Goal: Information Seeking & Learning: Learn about a topic

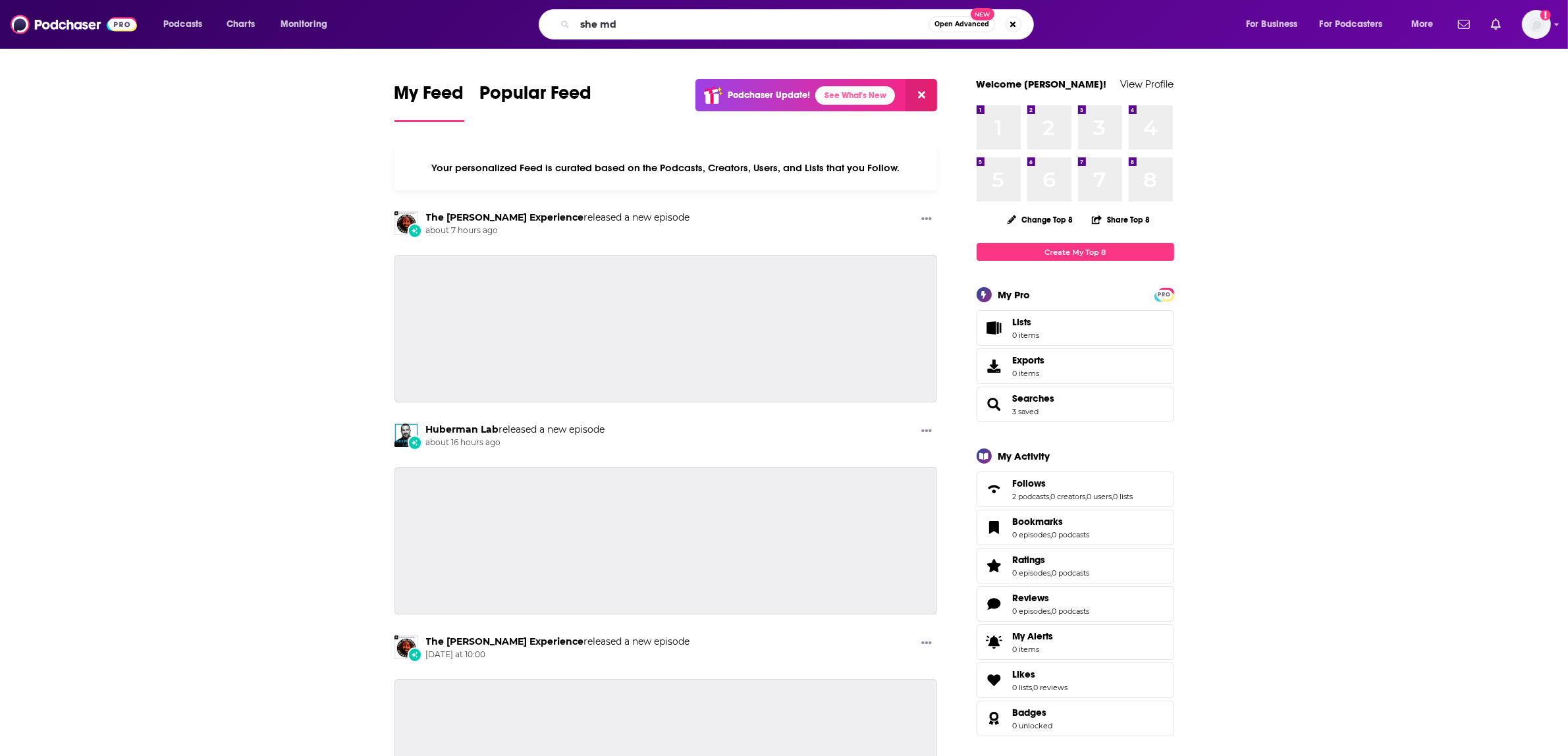
type input "she md"
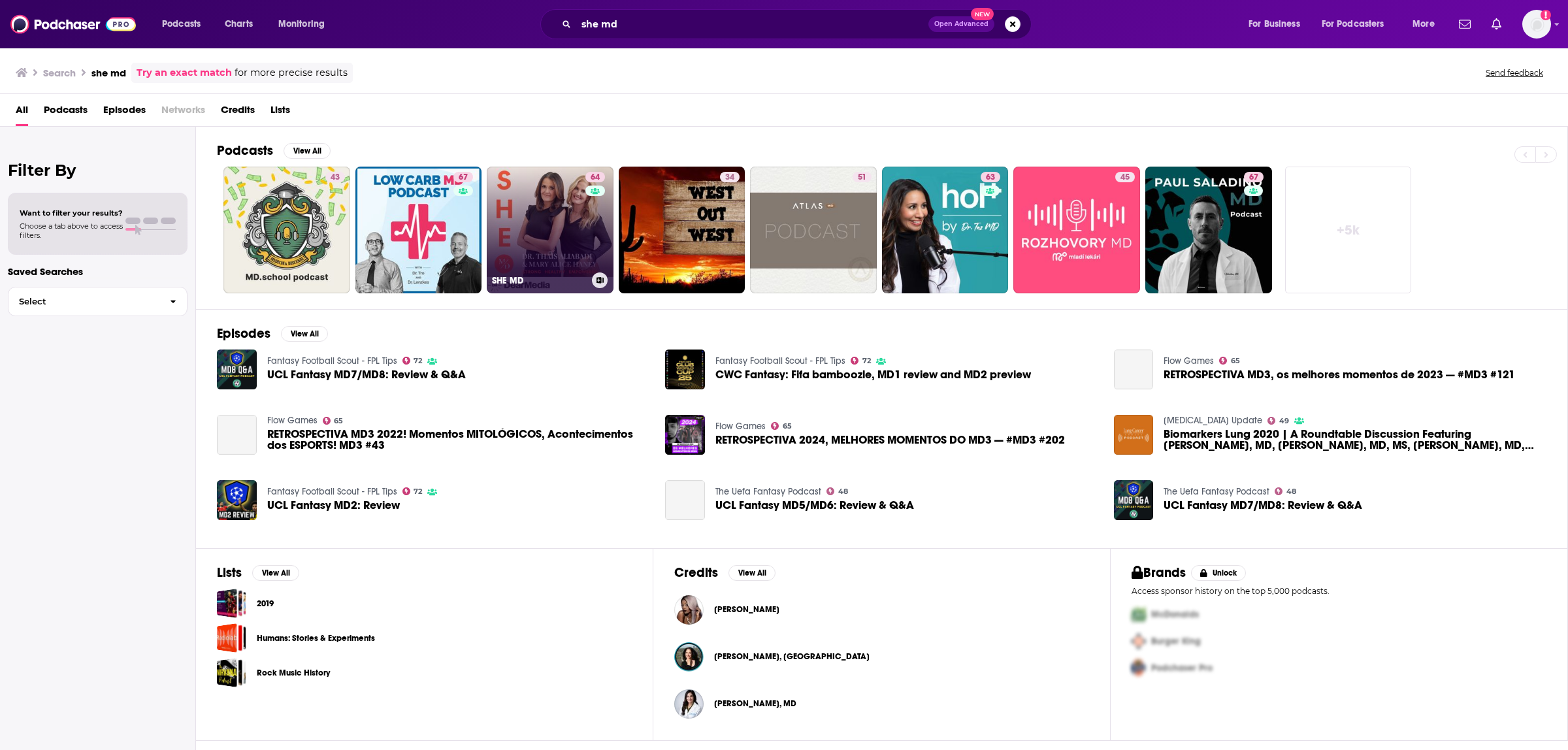
click at [540, 204] on link "64 SHE MD" at bounding box center [550, 230] width 127 height 127
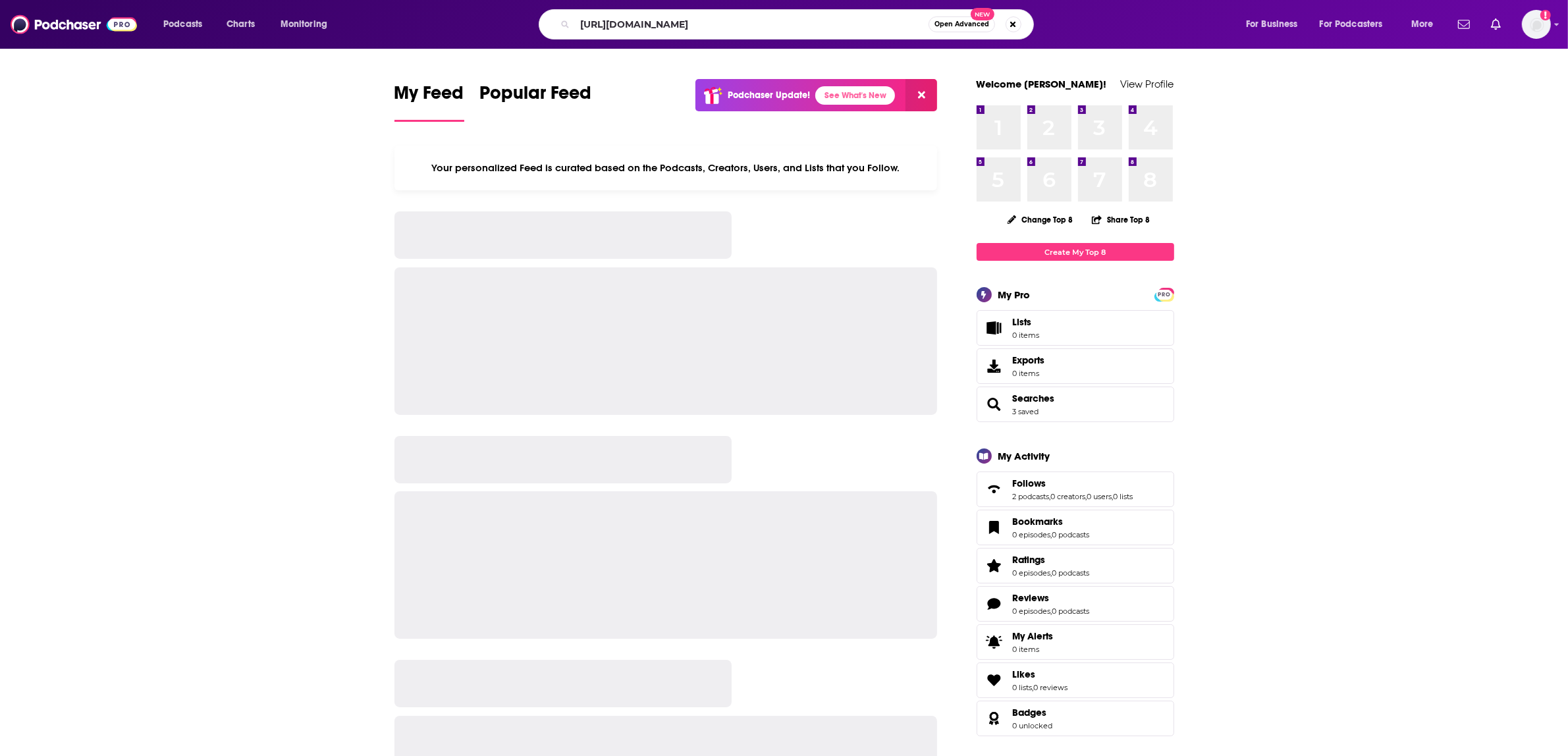
type input "[URL][DOMAIN_NAME]"
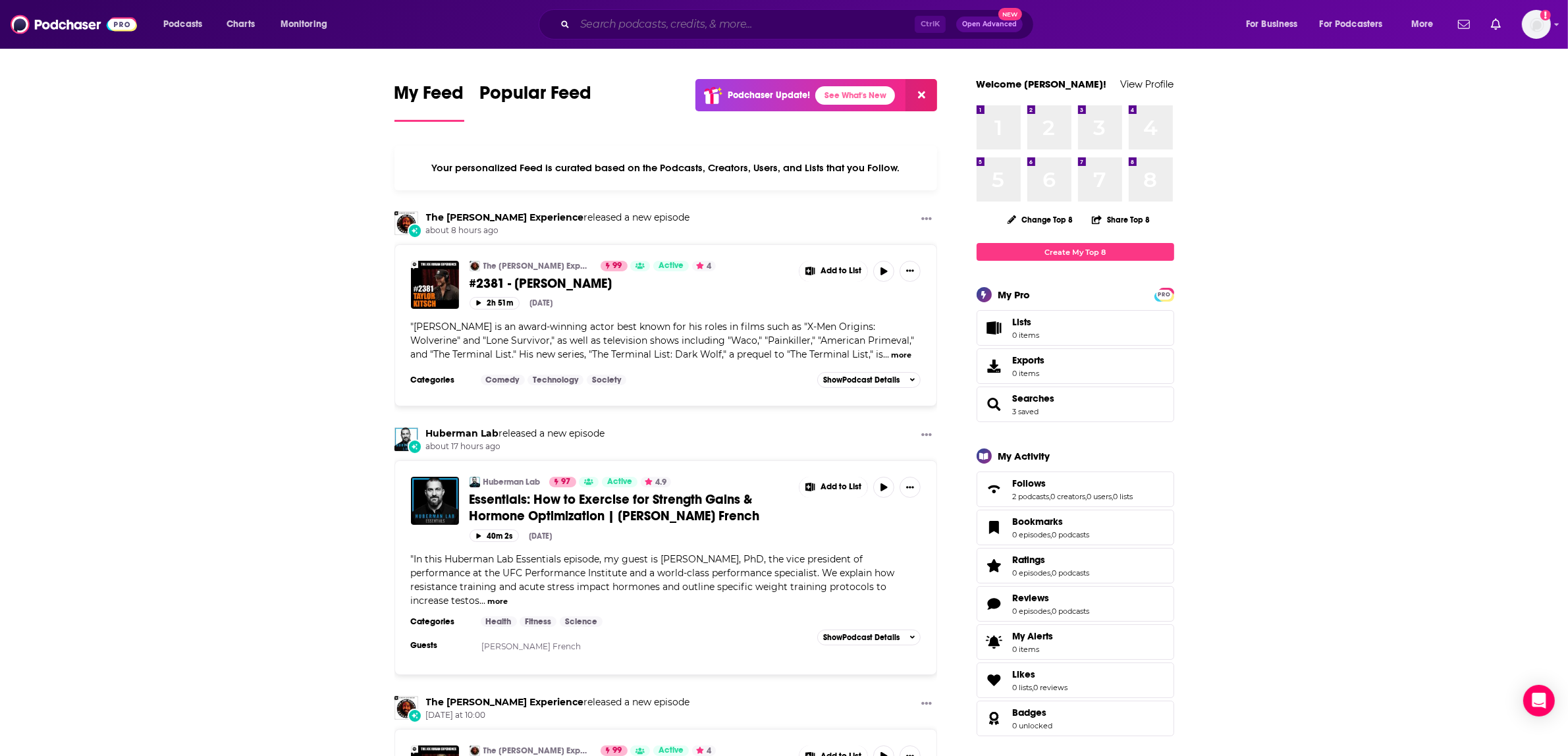
click at [685, 14] on input "Search podcasts, credits, & more..." at bounding box center [744, 23] width 339 height 21
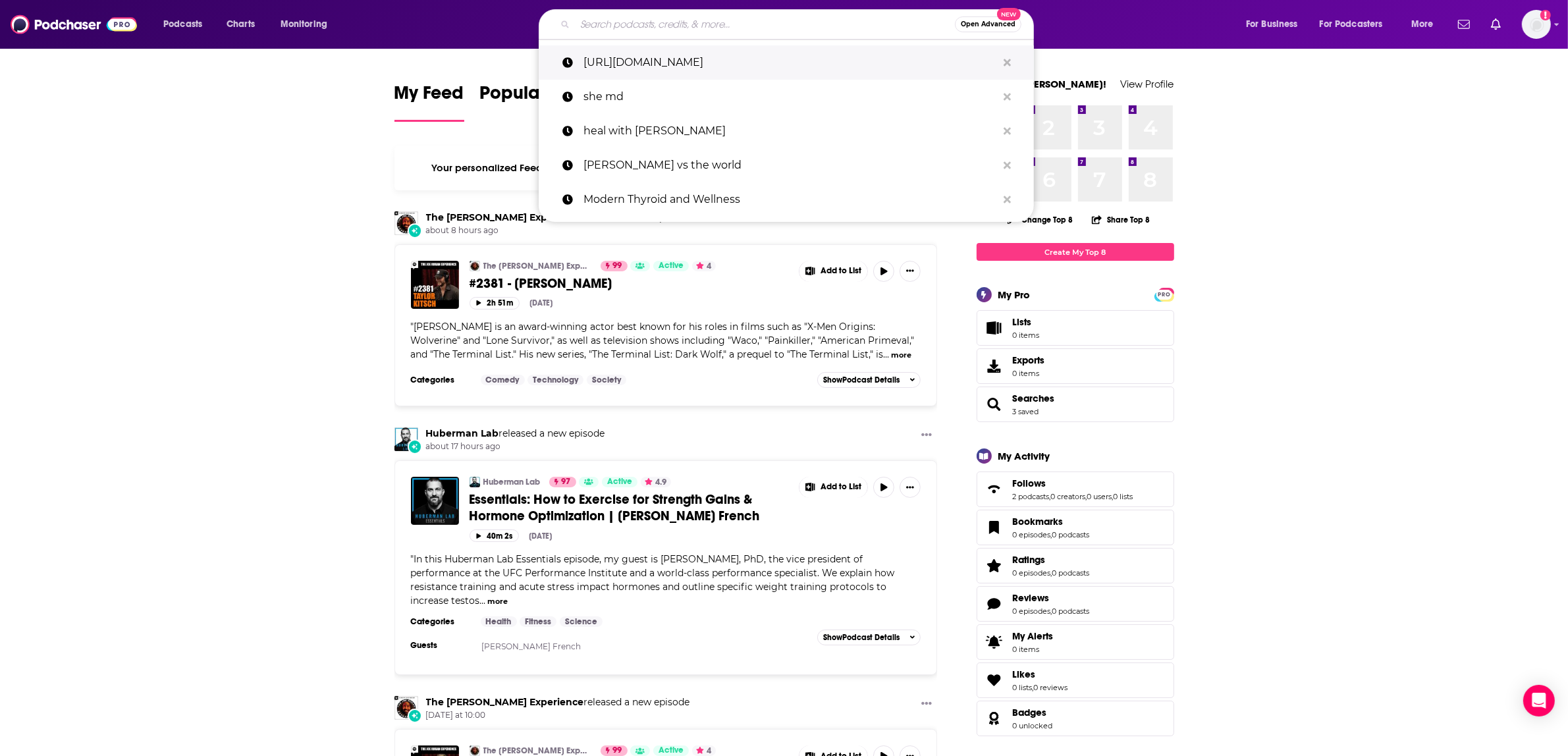
paste input "Metabolic Freedom With Ben Azadi"
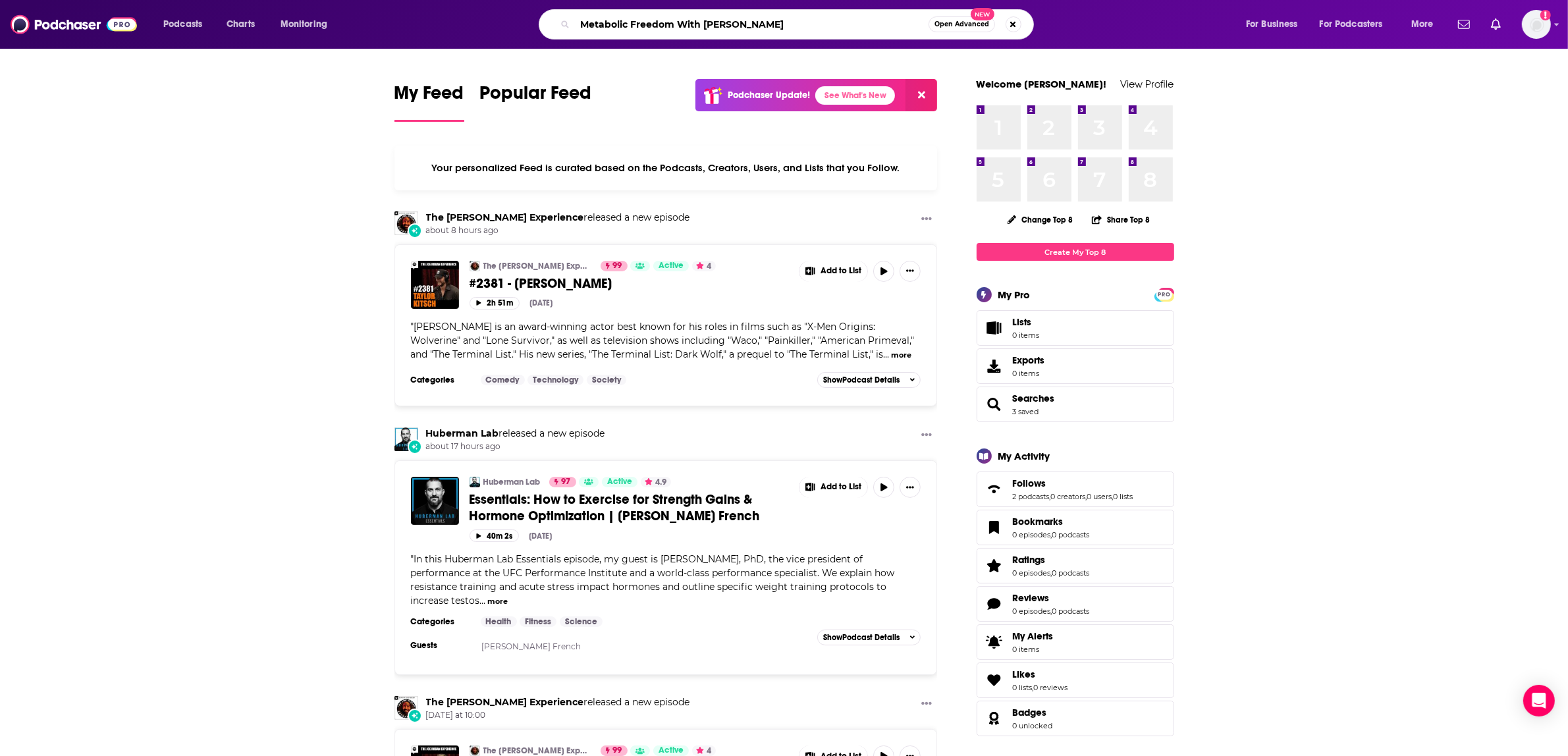
type input "Metabolic Freedom With Ben Azadi"
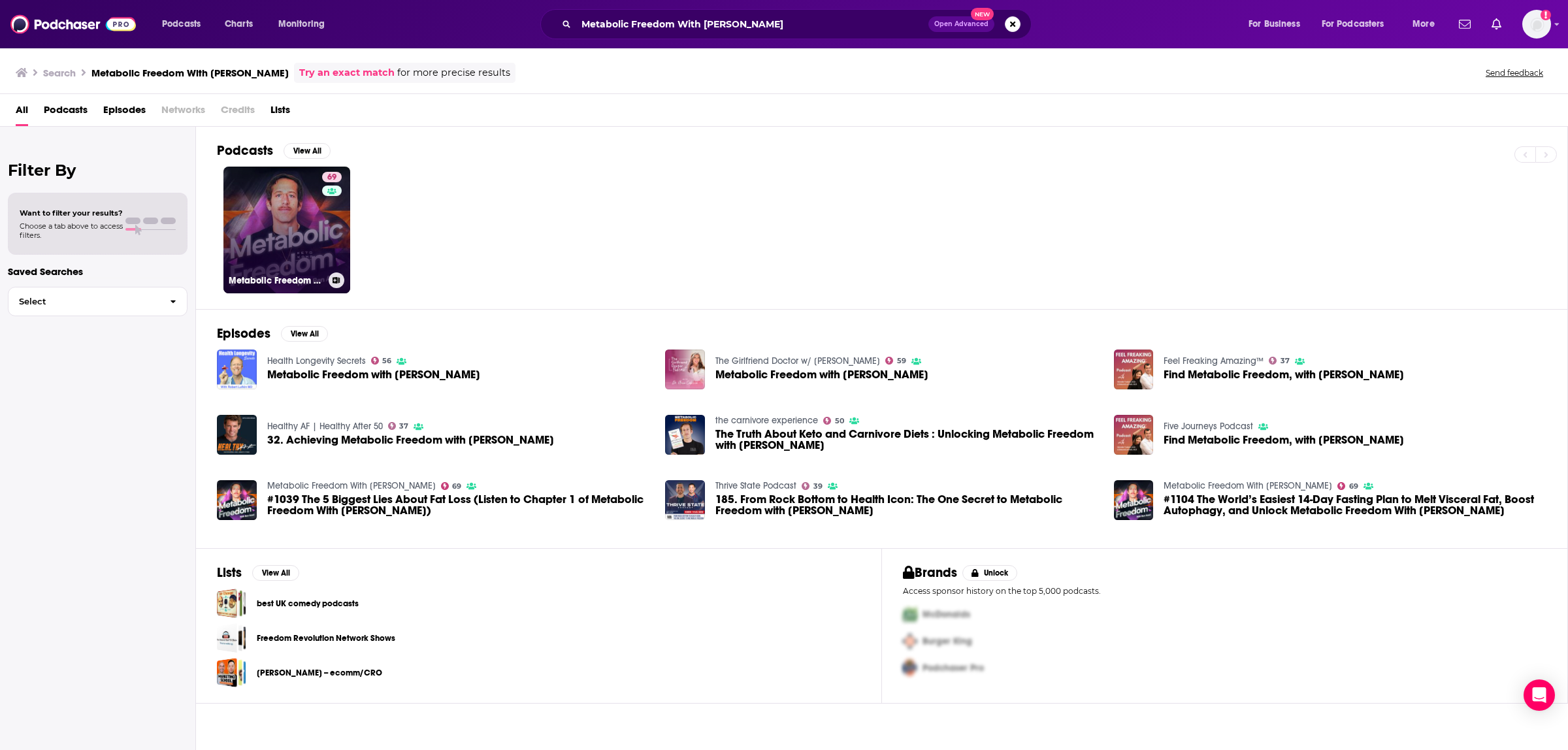
click at [292, 227] on link "69 Metabolic Freedom With Ben Azadi" at bounding box center [287, 230] width 127 height 127
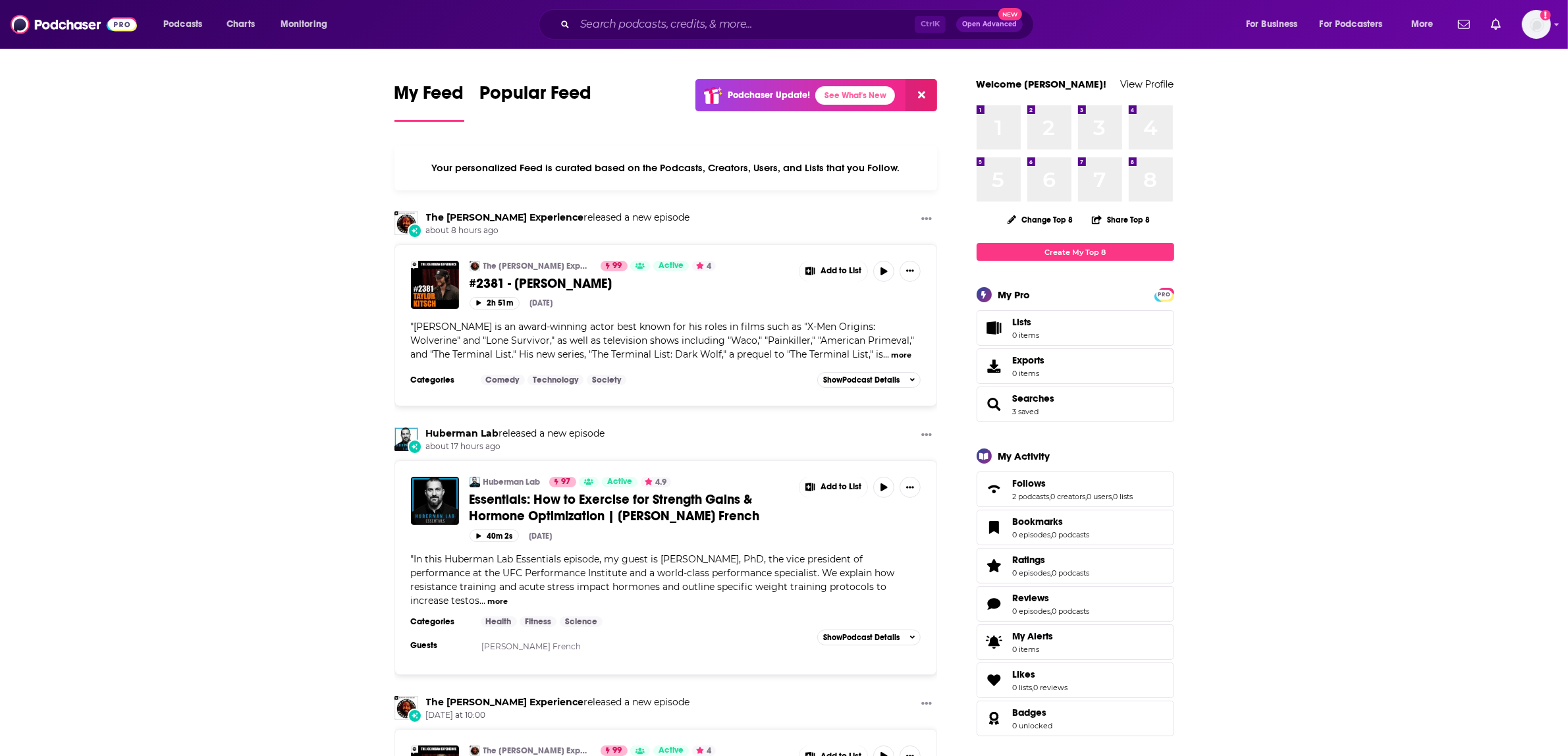
click at [696, 10] on div "Ctrl K Open Advanced New" at bounding box center [786, 24] width 495 height 31
click at [695, 31] on input "Search podcasts, credits, & more..." at bounding box center [744, 23] width 339 height 21
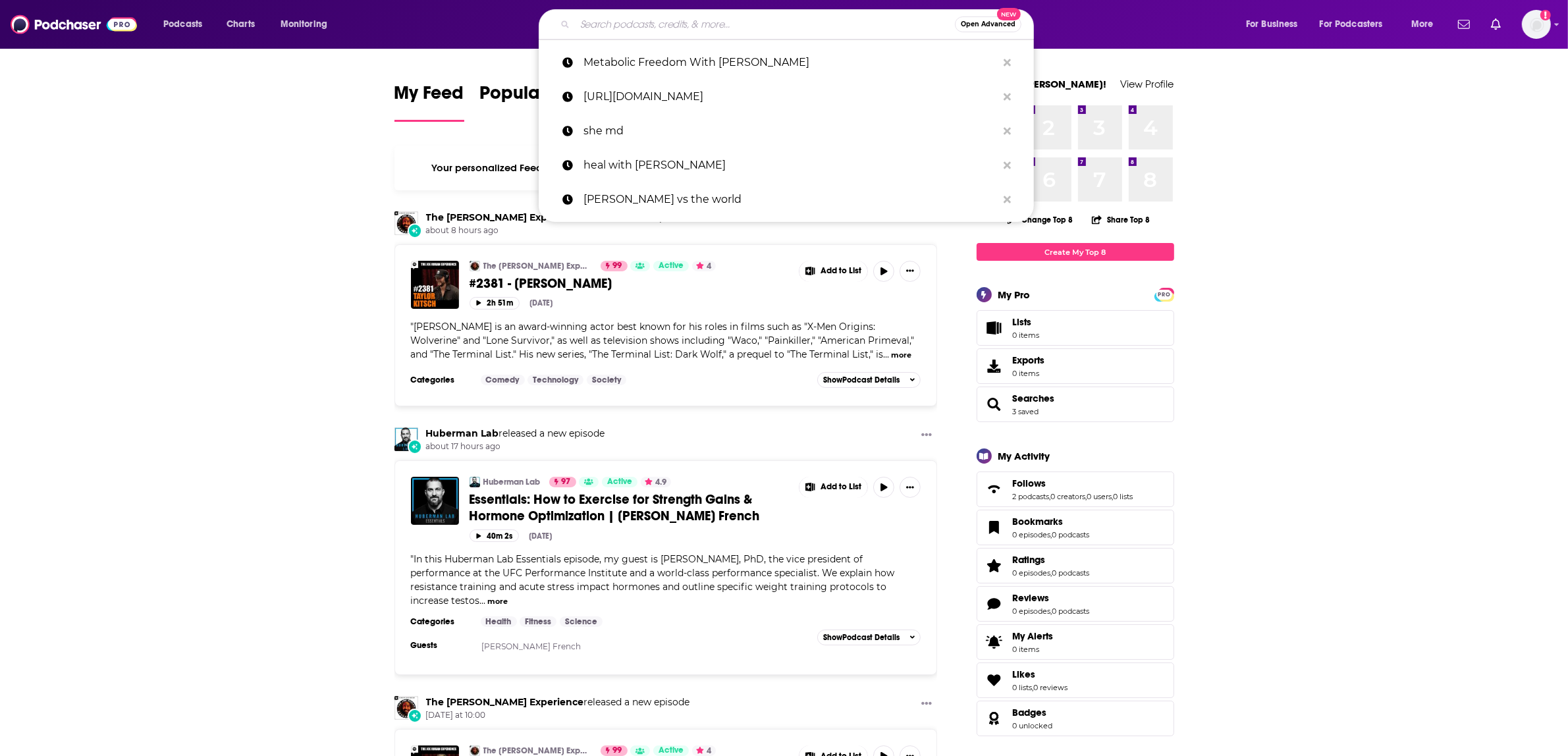
paste input "The Liz Moody Podcast"
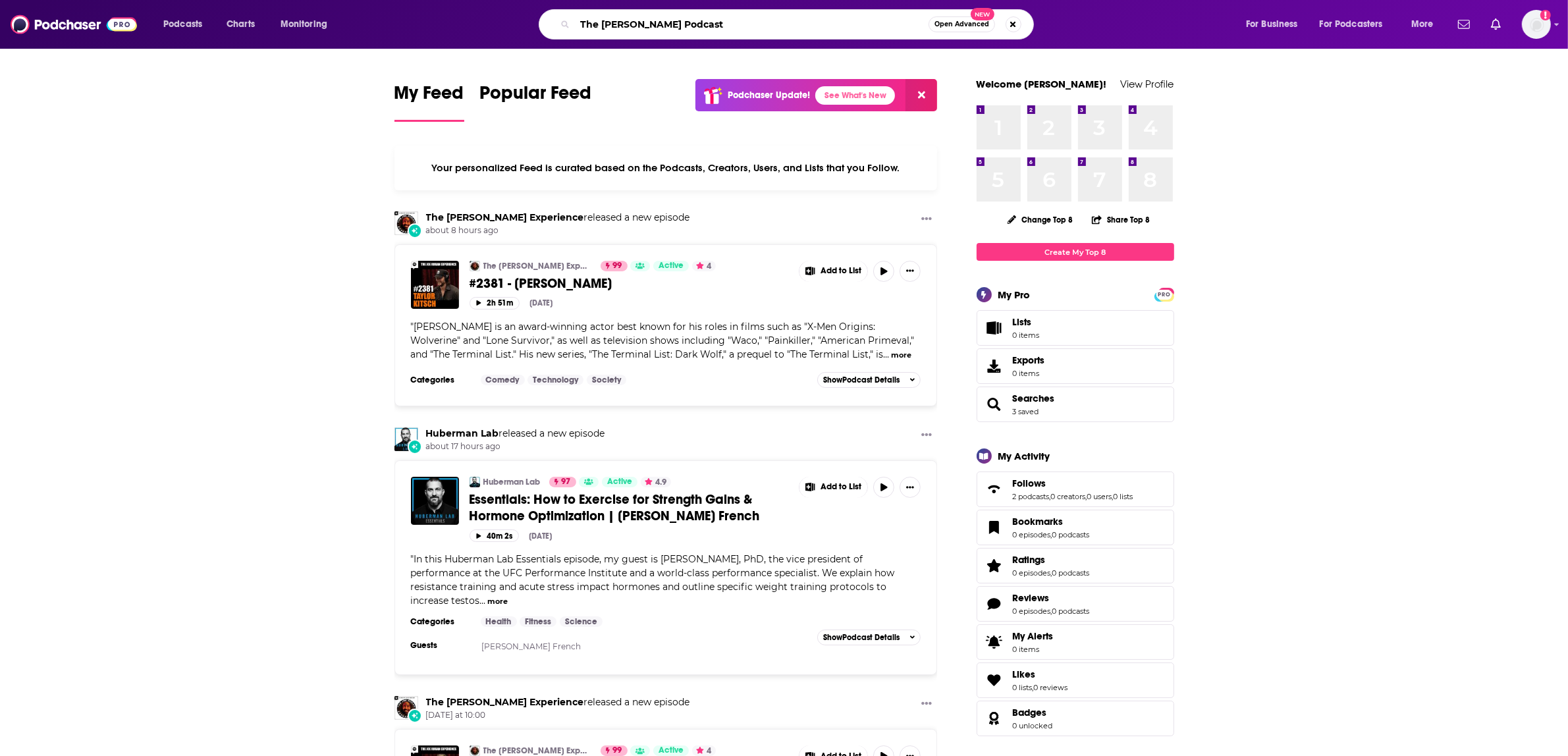
type input "The Liz Moody Podcast"
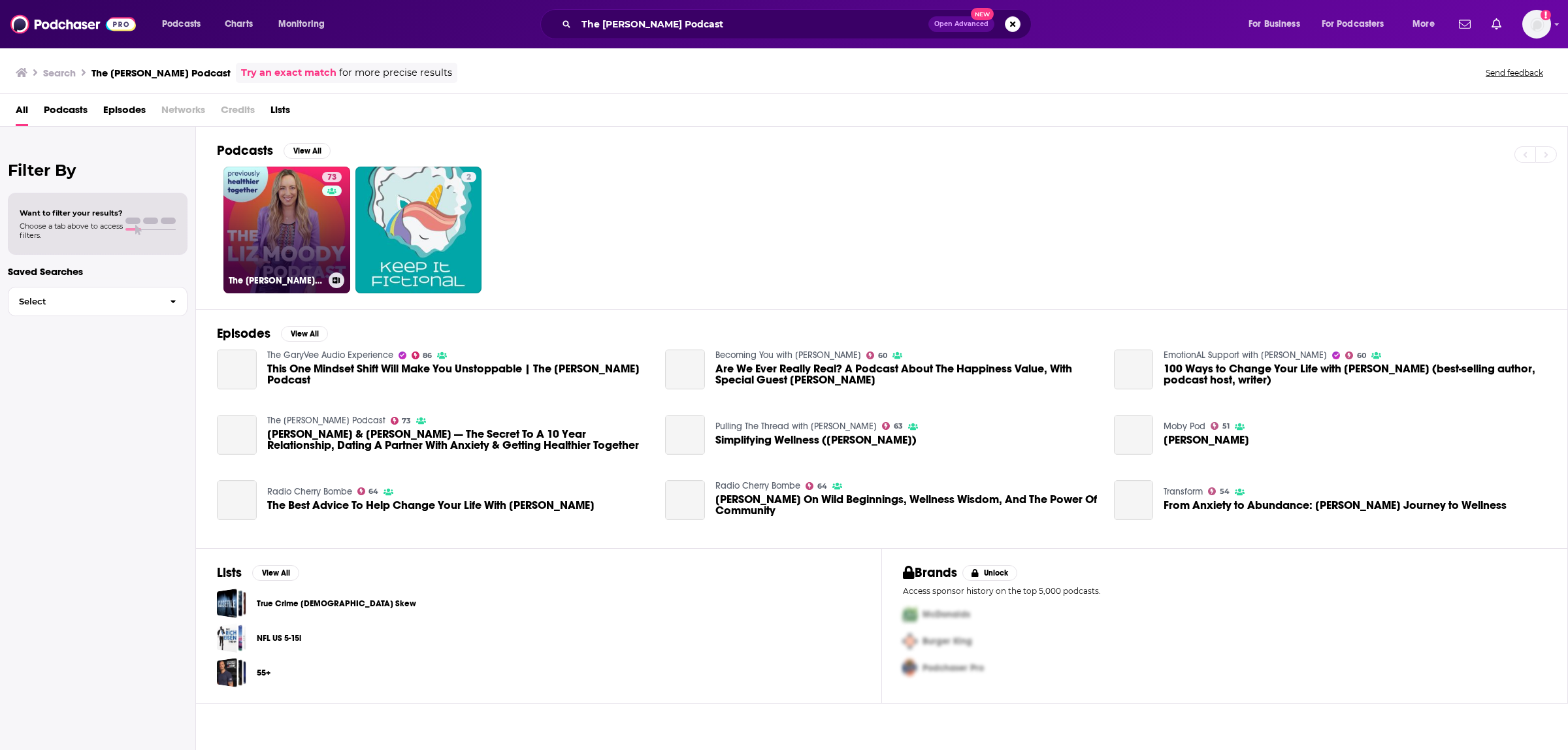
click at [283, 173] on link "73 The Liz Moody Podcast" at bounding box center [287, 230] width 127 height 127
